Goal: Find specific page/section: Find specific page/section

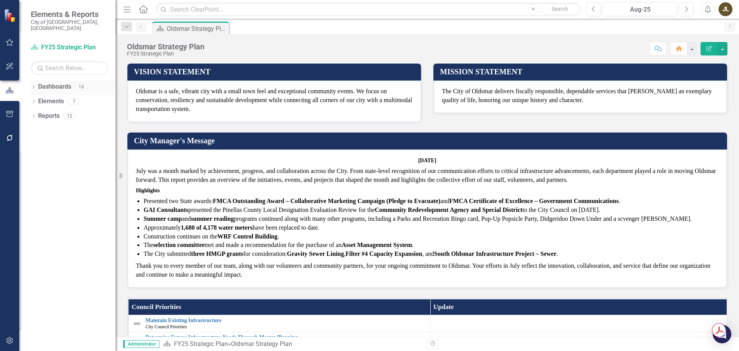
click at [35, 85] on icon "Dropdown" at bounding box center [33, 87] width 5 height 4
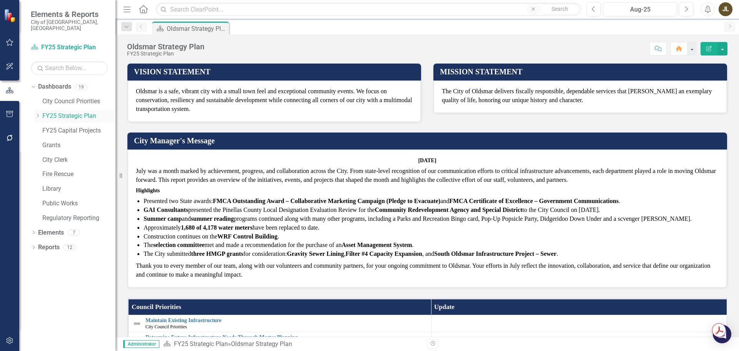
click at [36, 113] on icon "Dropdown" at bounding box center [38, 115] width 6 height 5
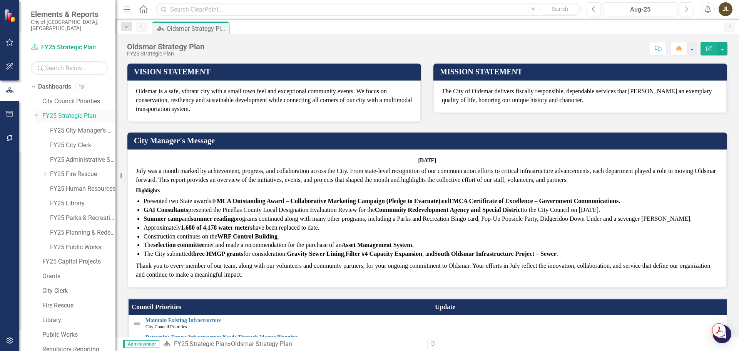
click at [35, 112] on icon "Dropdown" at bounding box center [37, 115] width 5 height 6
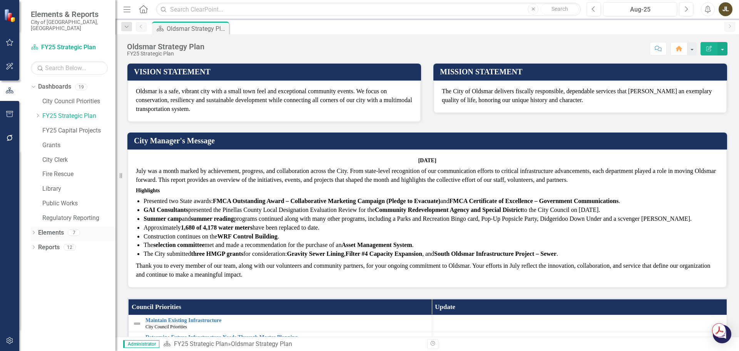
click at [33, 231] on icon "Dropdown" at bounding box center [33, 233] width 5 height 4
click at [59, 272] on link "Workload Measures Workload Measures" at bounding box center [75, 276] width 66 height 9
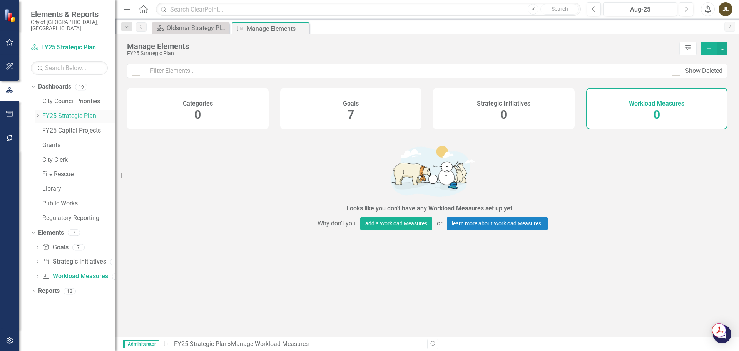
click at [35, 113] on icon "Dropdown" at bounding box center [38, 115] width 6 height 5
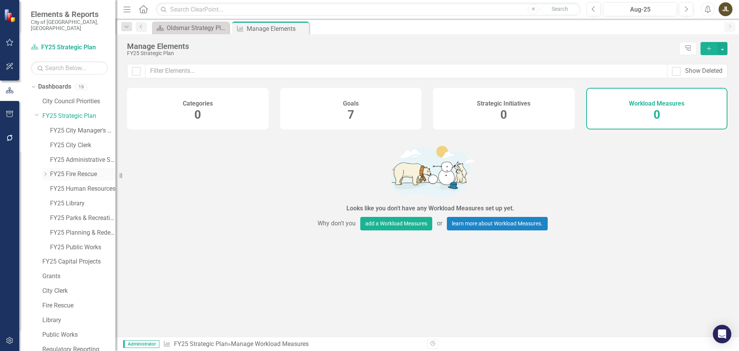
click at [77, 170] on link "FY25 Fire Rescue" at bounding box center [82, 174] width 65 height 9
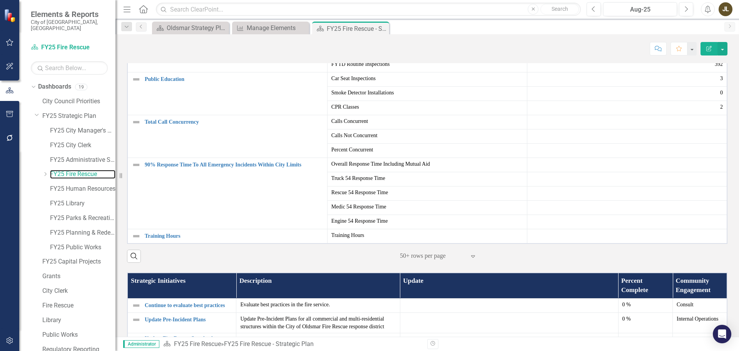
scroll to position [223, 0]
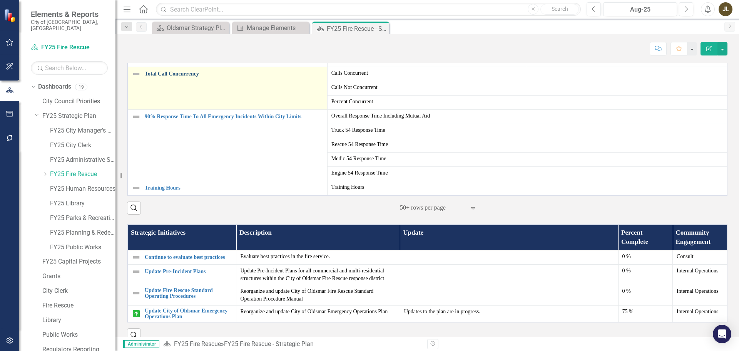
click at [176, 77] on link "Total Call Concurrency" at bounding box center [234, 74] width 179 height 6
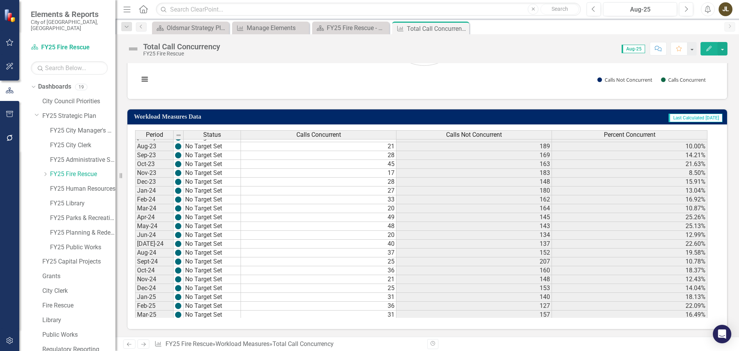
scroll to position [256, 0]
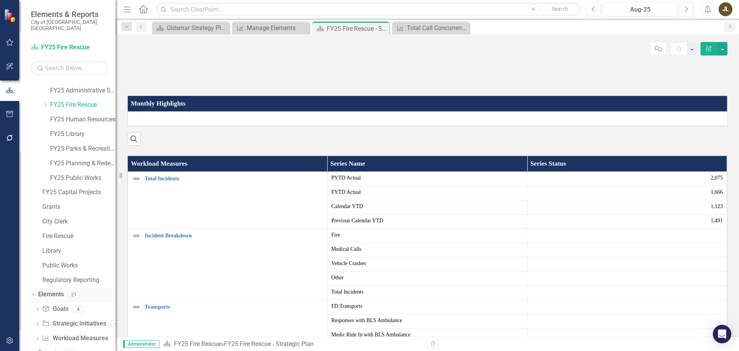
scroll to position [73, 0]
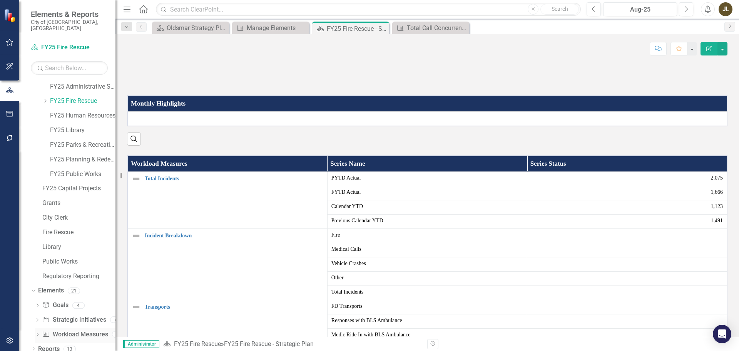
click at [65, 330] on link "Workload Measures Workload Measures" at bounding box center [75, 334] width 66 height 9
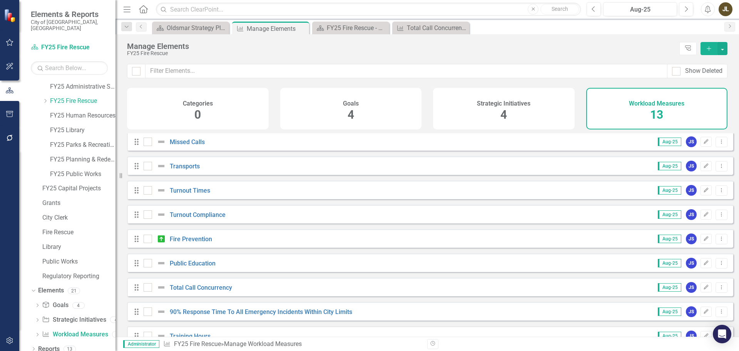
scroll to position [118, 0]
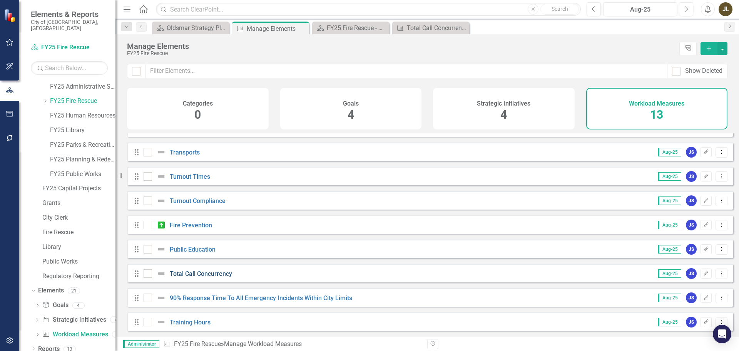
click at [208, 276] on link "Total Call Concurrency" at bounding box center [201, 273] width 62 height 7
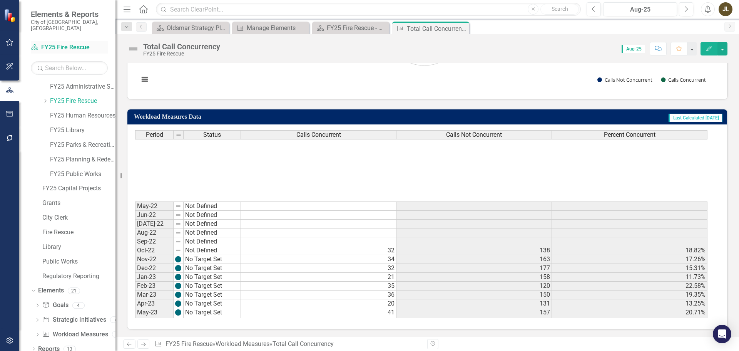
scroll to position [154, 0]
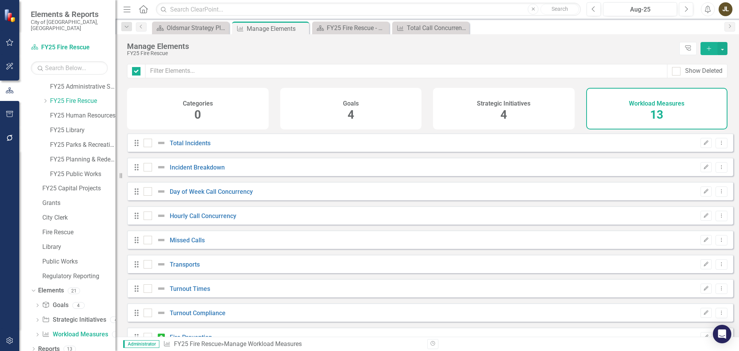
checkbox input "false"
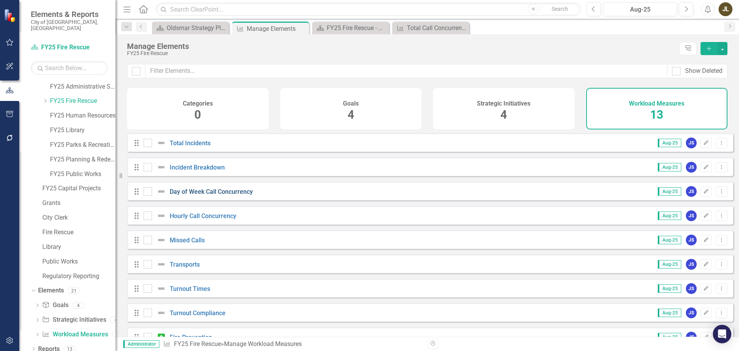
click at [224, 195] on link "Day of Week Call Concurrency" at bounding box center [211, 191] width 83 height 7
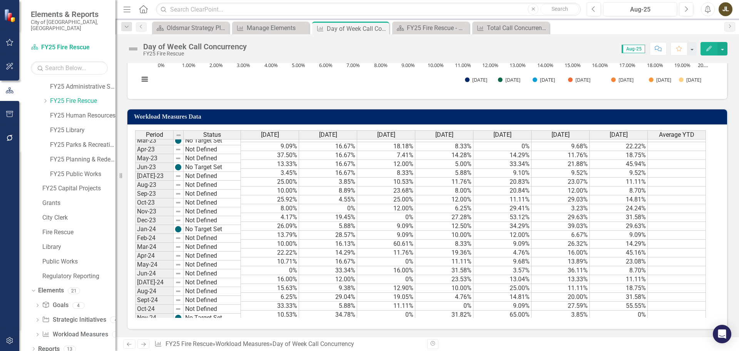
scroll to position [192, 0]
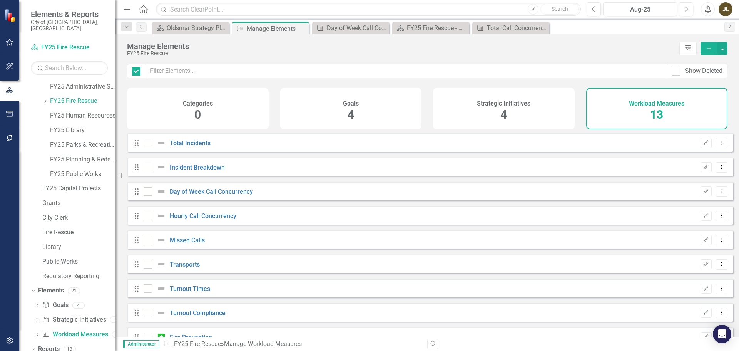
checkbox input "false"
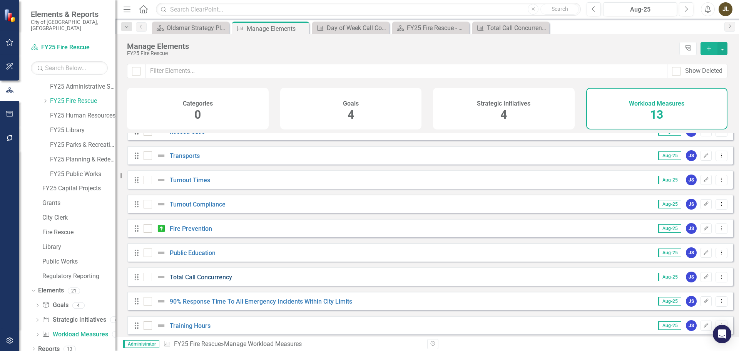
scroll to position [118, 0]
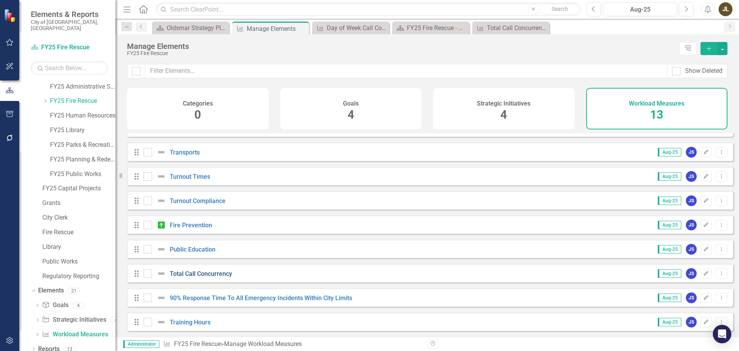
click at [225, 276] on link "Total Call Concurrency" at bounding box center [201, 273] width 62 height 7
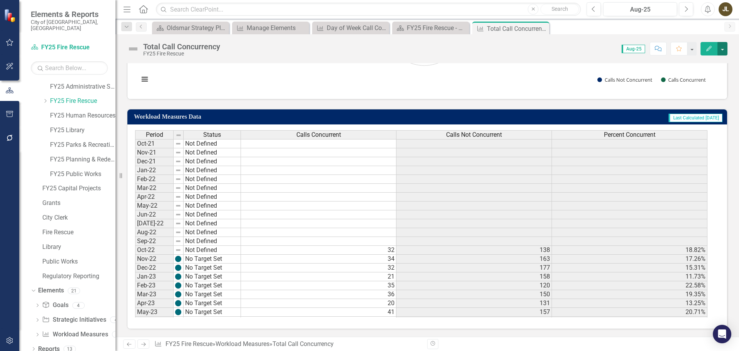
click at [725, 48] on button "button" at bounding box center [723, 48] width 10 height 13
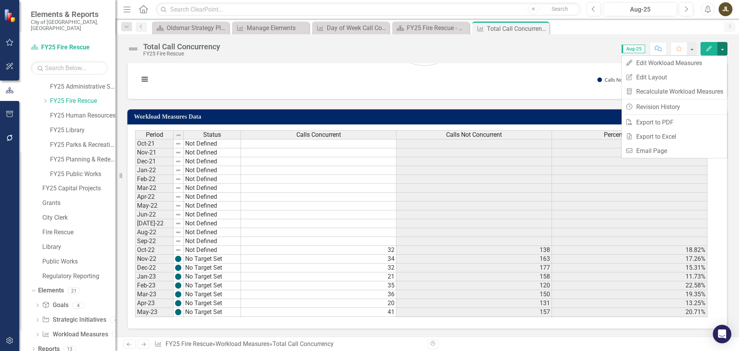
click at [731, 88] on div "Description Concurrent Calls- Multiple calls occurring at the same time. Requir…" at bounding box center [427, 89] width 624 height 494
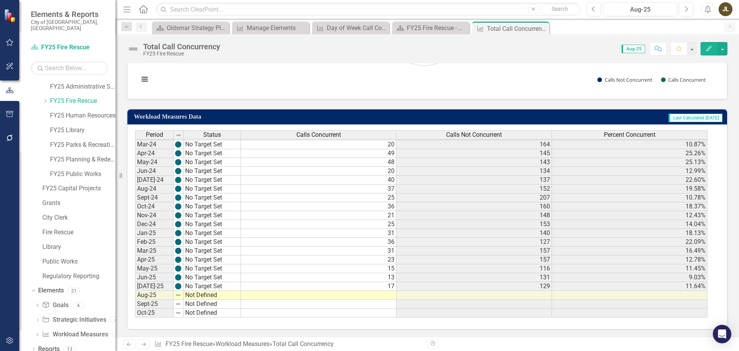
scroll to position [211, 0]
